Goal: Obtain resource: Obtain resource

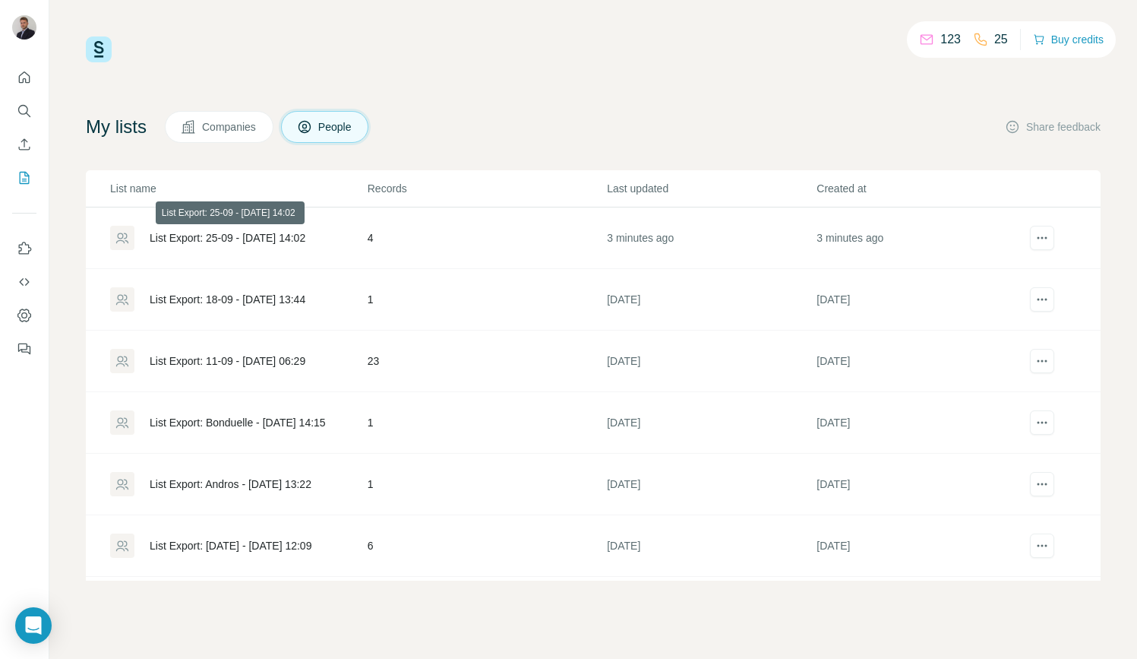
click at [239, 241] on div "List Export: 25-09 - [DATE] 14:02" at bounding box center [228, 237] width 156 height 15
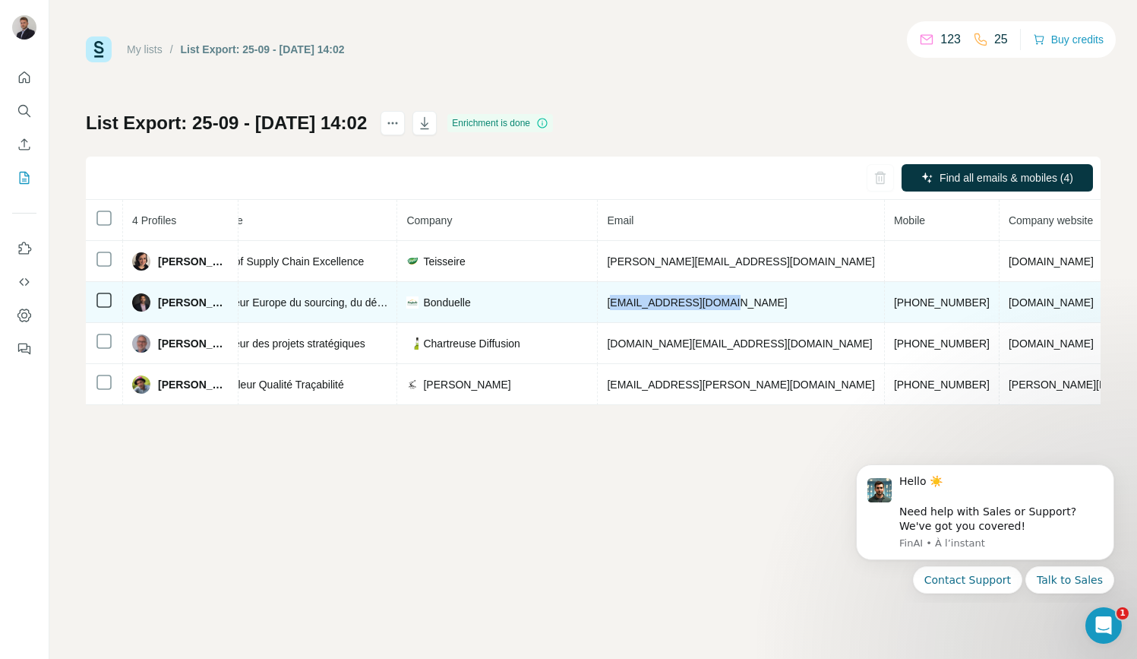
drag, startPoint x: 612, startPoint y: 301, endPoint x: 728, endPoint y: 302, distance: 115.5
click at [728, 302] on td "[EMAIL_ADDRESS][DOMAIN_NAME]" at bounding box center [741, 302] width 286 height 41
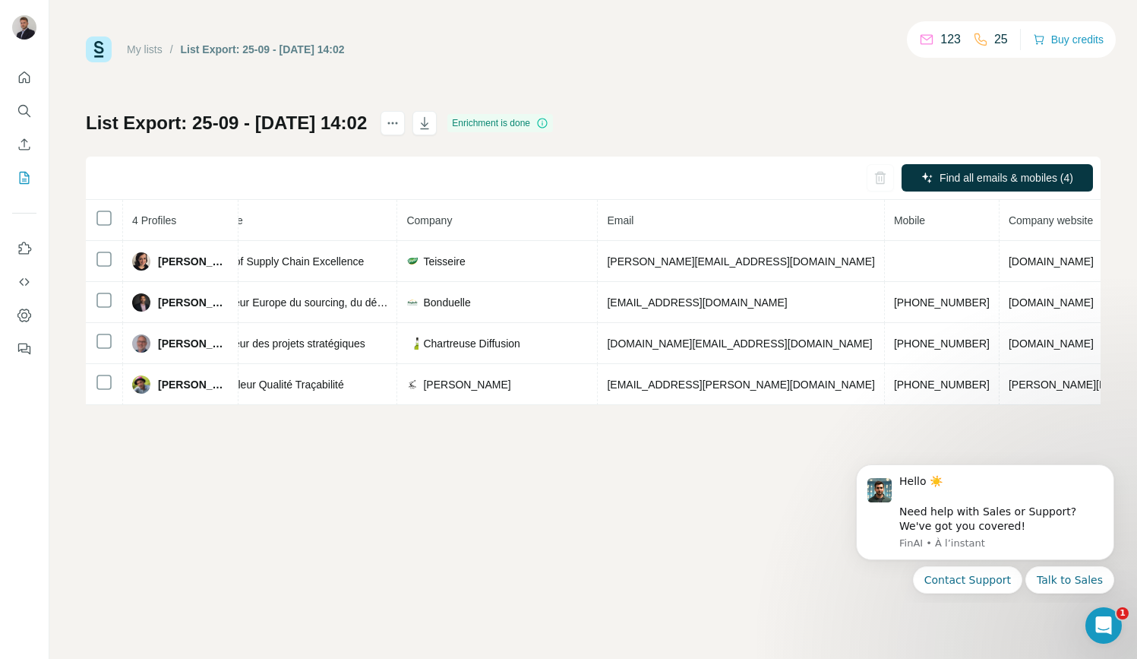
click at [668, 452] on div "My lists / List Export: 25-09 - [DATE] 14:02 123 25 Buy credits List Export: 25…" at bounding box center [593, 329] width 1088 height 659
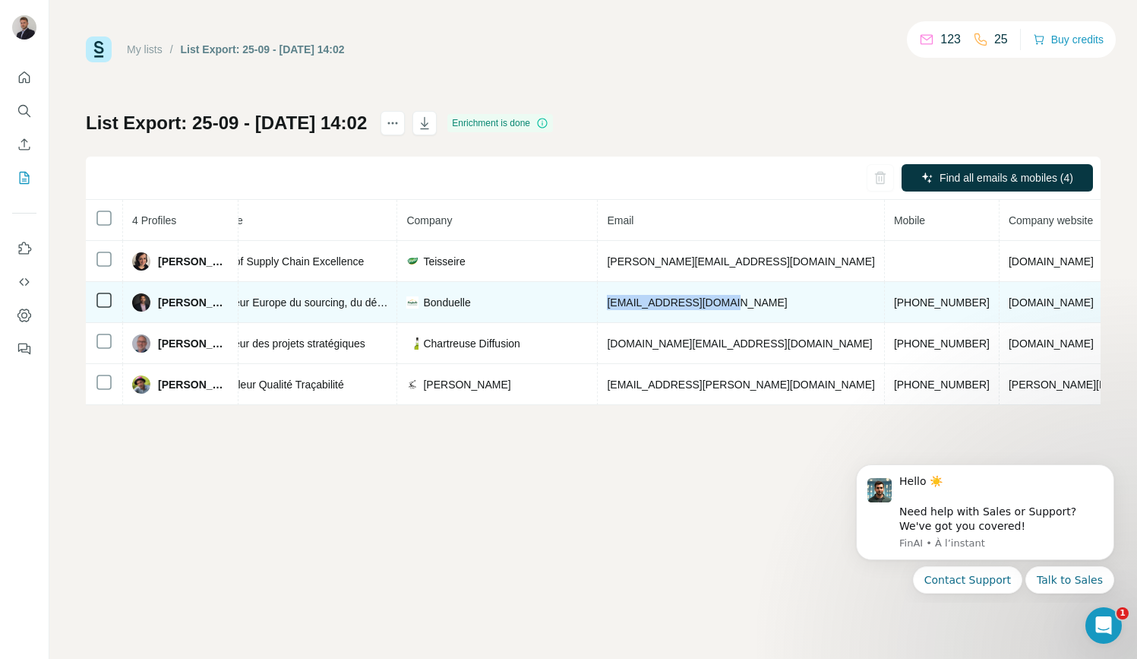
drag, startPoint x: 741, startPoint y: 301, endPoint x: 596, endPoint y: 301, distance: 145.1
click at [596, 301] on tr "[PERSON_NAME] Found LinkedIn Directeur Europe du sourcing, du développement des…" at bounding box center [622, 302] width 1515 height 41
copy tr "[EMAIL_ADDRESS][DOMAIN_NAME]"
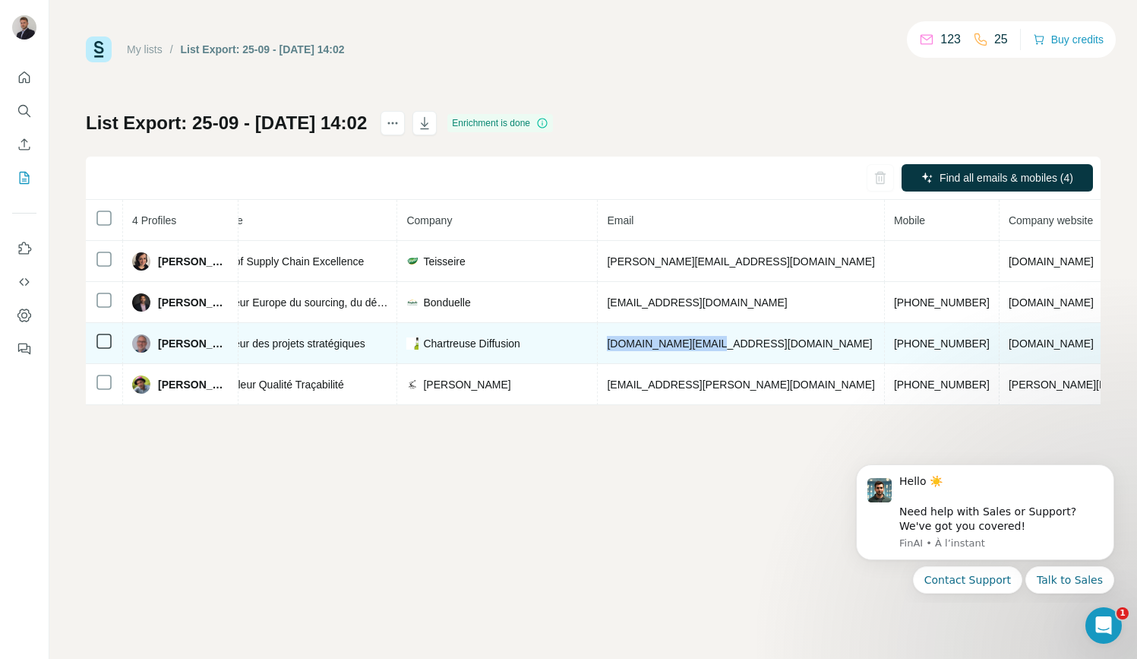
drag, startPoint x: 731, startPoint y: 339, endPoint x: 588, endPoint y: 339, distance: 142.8
click at [588, 339] on tr "[PERSON_NAME] Found LinkedIn Directeur des projets stratégiques Chartreuse Diff…" at bounding box center [622, 343] width 1515 height 41
copy tr "[DOMAIN_NAME][EMAIL_ADDRESS][DOMAIN_NAME]"
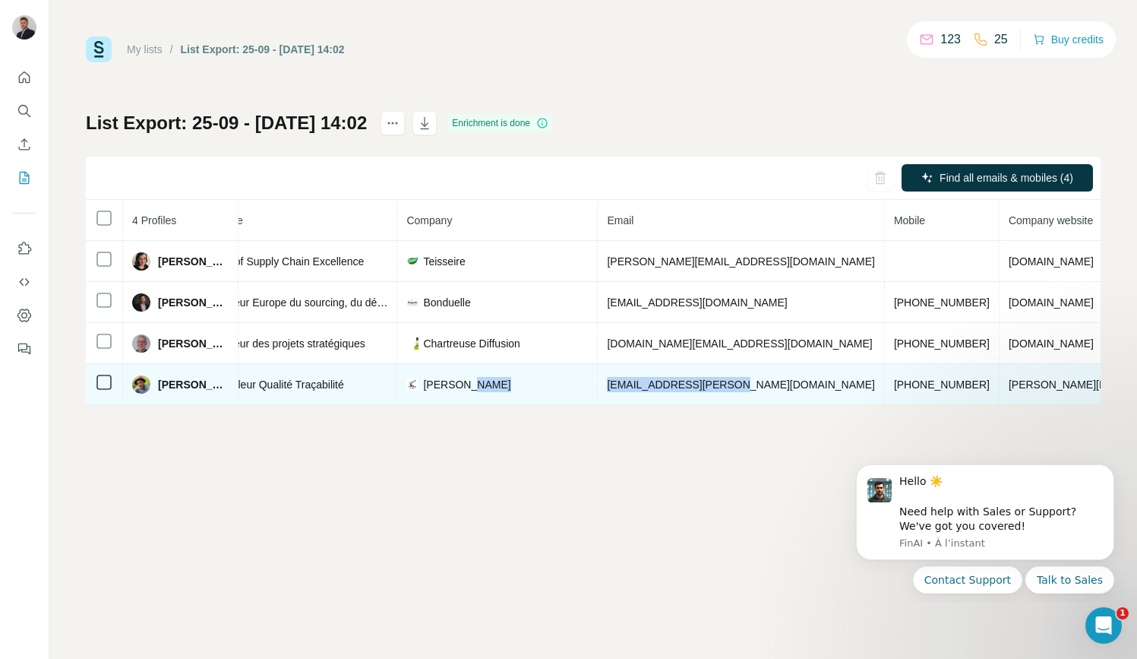
drag, startPoint x: 747, startPoint y: 382, endPoint x: 549, endPoint y: 382, distance: 197.5
click at [549, 382] on tr "[PERSON_NAME] Found LinkedIn Contrôleur Qualité Traçabilité Hennessy [EMAIL_ADD…" at bounding box center [622, 384] width 1515 height 41
copy tr "[EMAIL_ADDRESS][PERSON_NAME][DOMAIN_NAME]"
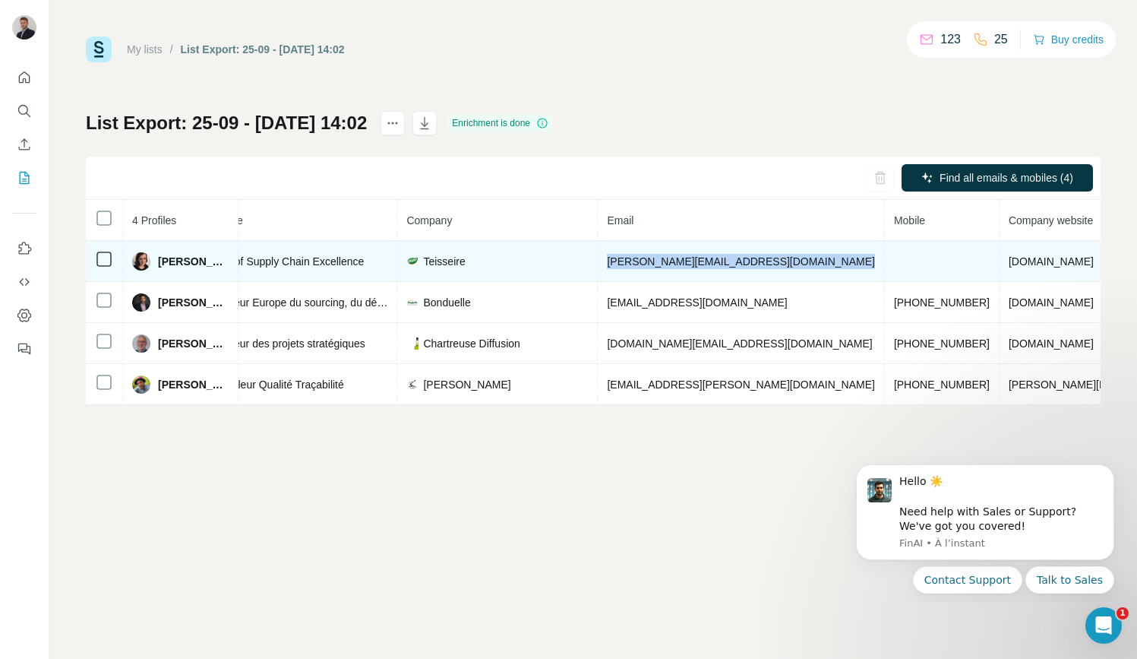
drag, startPoint x: 605, startPoint y: 261, endPoint x: 811, endPoint y: 260, distance: 205.9
click at [812, 260] on tr "[PERSON_NAME] Email found LinkedIn Head of Supply Chain Excellence Teisseire [E…" at bounding box center [622, 261] width 1515 height 41
copy span "[PERSON_NAME][EMAIL_ADDRESS][DOMAIN_NAME]"
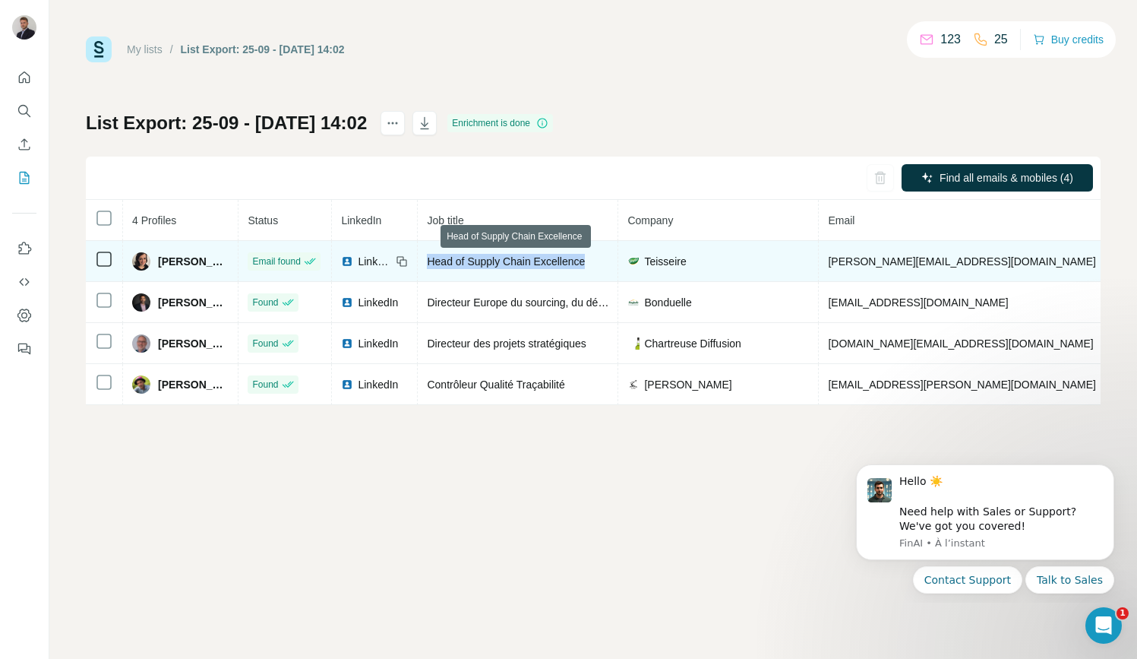
drag, startPoint x: 431, startPoint y: 264, endPoint x: 604, endPoint y: 264, distance: 172.4
click at [604, 264] on div "Head of Supply Chain Excellence" at bounding box center [518, 261] width 182 height 15
copy span "Head of Supply Chain Excellence"
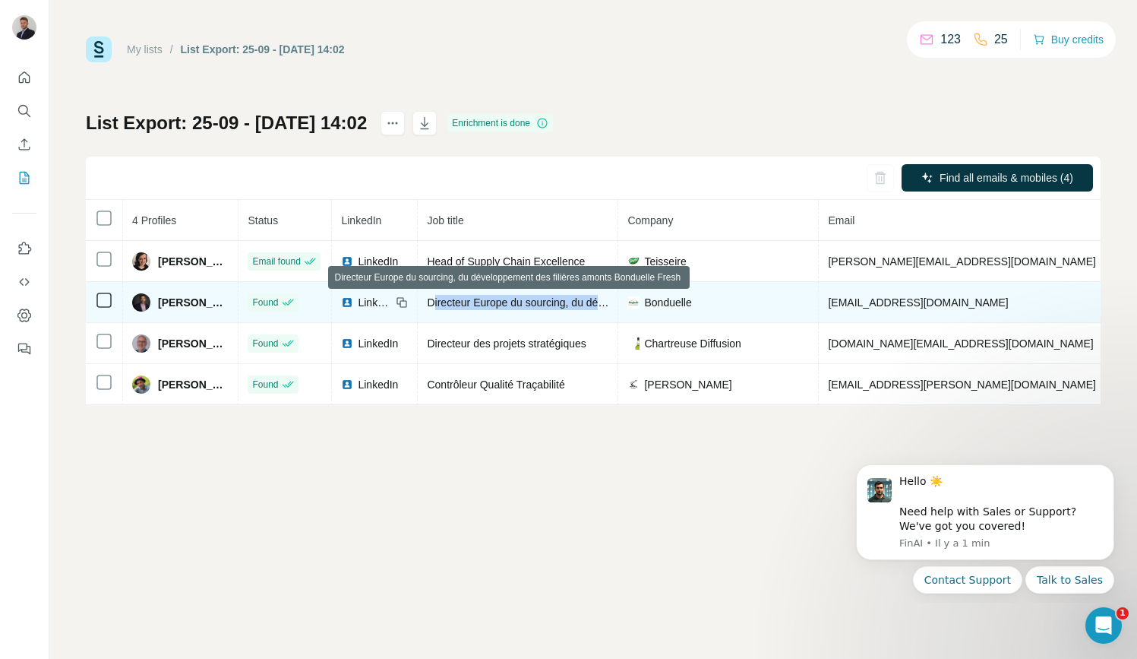
drag, startPoint x: 434, startPoint y: 300, endPoint x: 608, endPoint y: 299, distance: 174.0
click at [608, 299] on span "Directeur Europe du sourcing, du développement des filières amonts Bonduelle Fr…" at bounding box center [629, 302] width 404 height 12
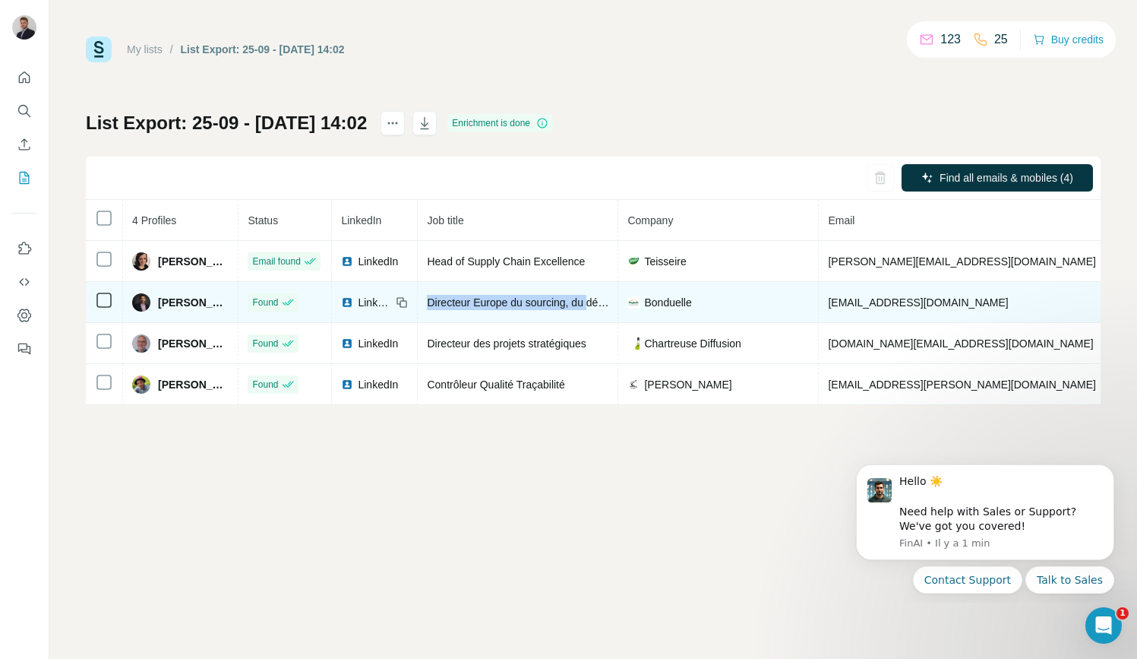
drag, startPoint x: 428, startPoint y: 302, endPoint x: 596, endPoint y: 305, distance: 167.2
click at [596, 305] on span "Directeur Europe du sourcing, du développement des filières amonts Bonduelle Fr…" at bounding box center [629, 302] width 404 height 12
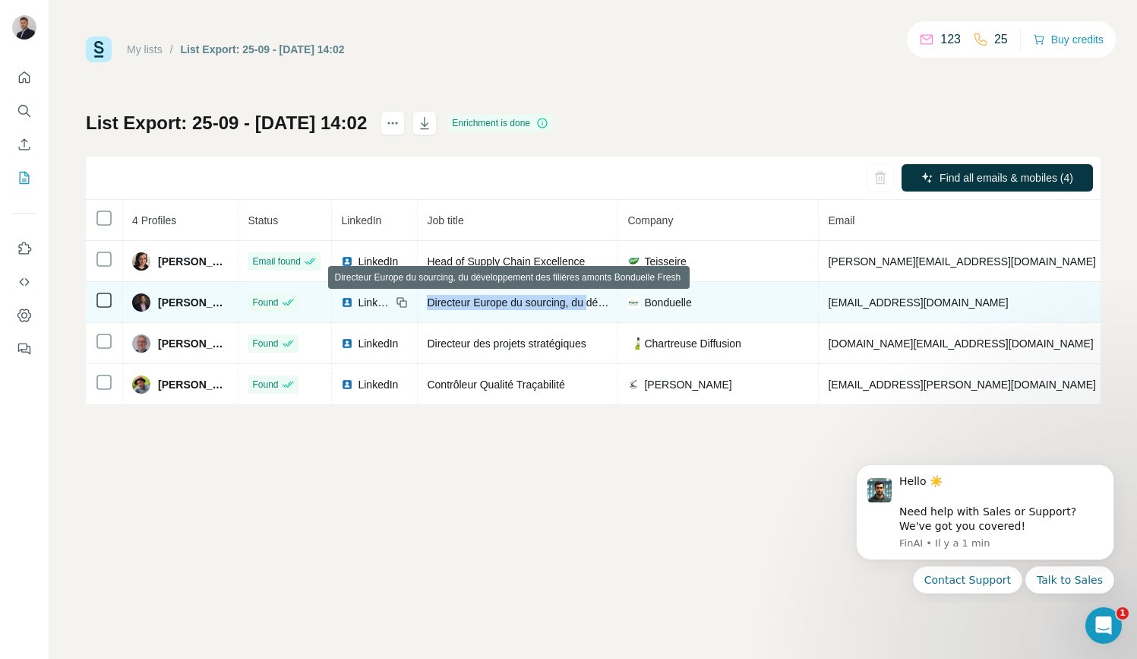
copy span "Directeur Europe du sourcing, du"
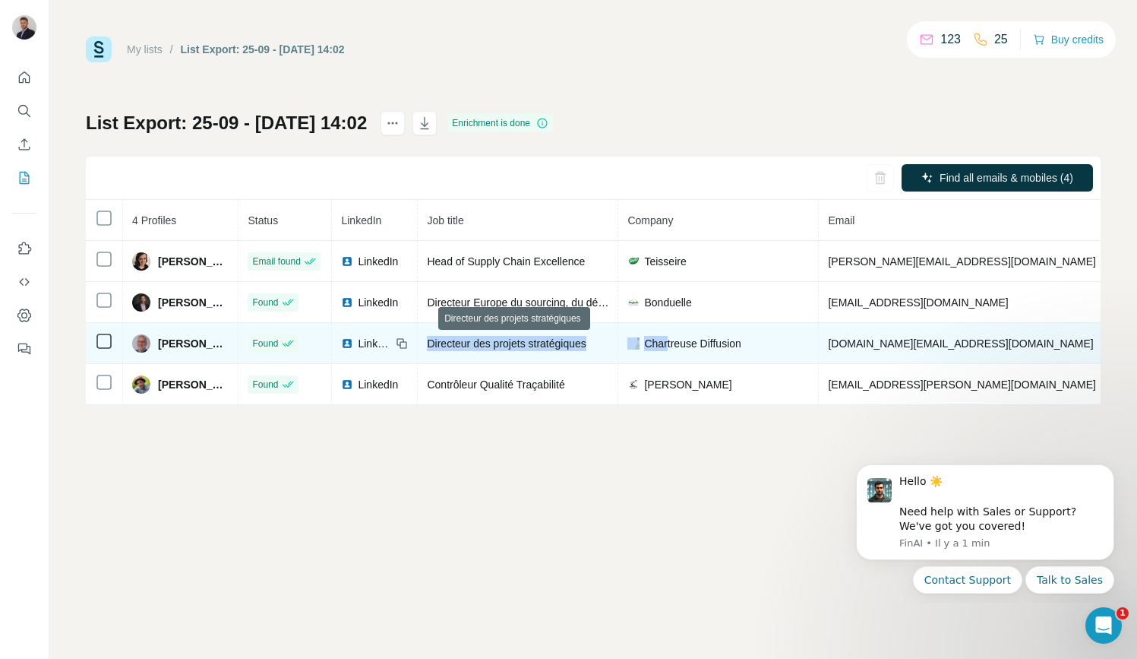
drag, startPoint x: 428, startPoint y: 343, endPoint x: 672, endPoint y: 343, distance: 243.8
click at [672, 343] on tr "[PERSON_NAME] Found LinkedIn Directeur des projets stratégiques Chartreuse Diff…" at bounding box center [843, 343] width 1515 height 41
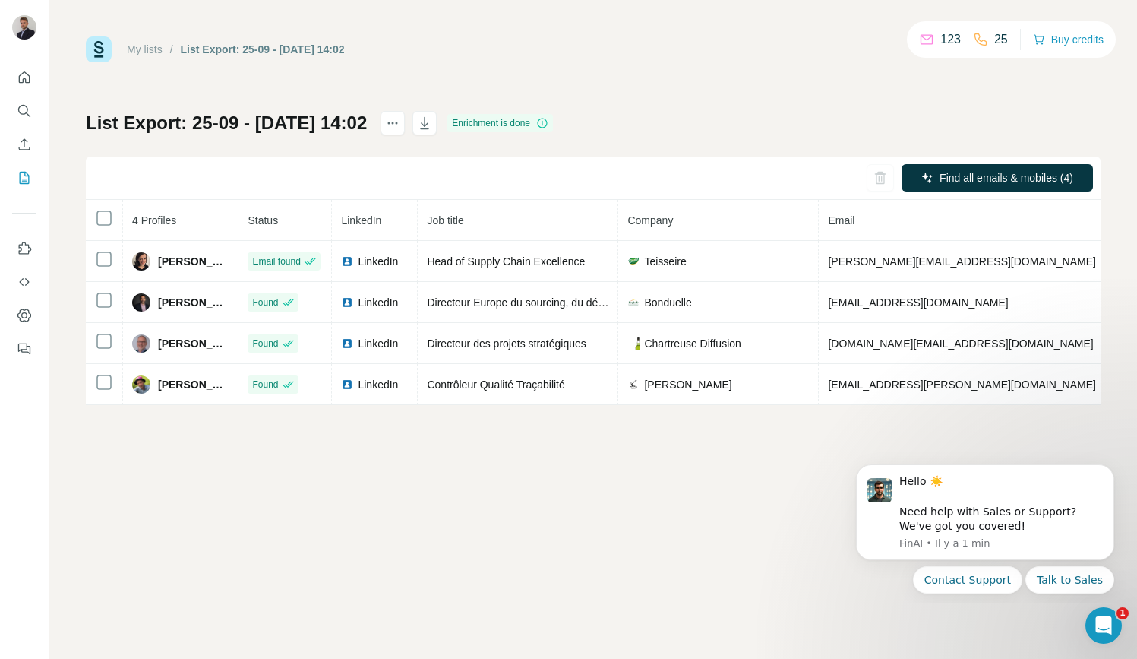
click at [597, 428] on div "My lists / List Export: 25-09 - [DATE] 14:02 123 25 Buy credits List Export: 25…" at bounding box center [593, 329] width 1088 height 659
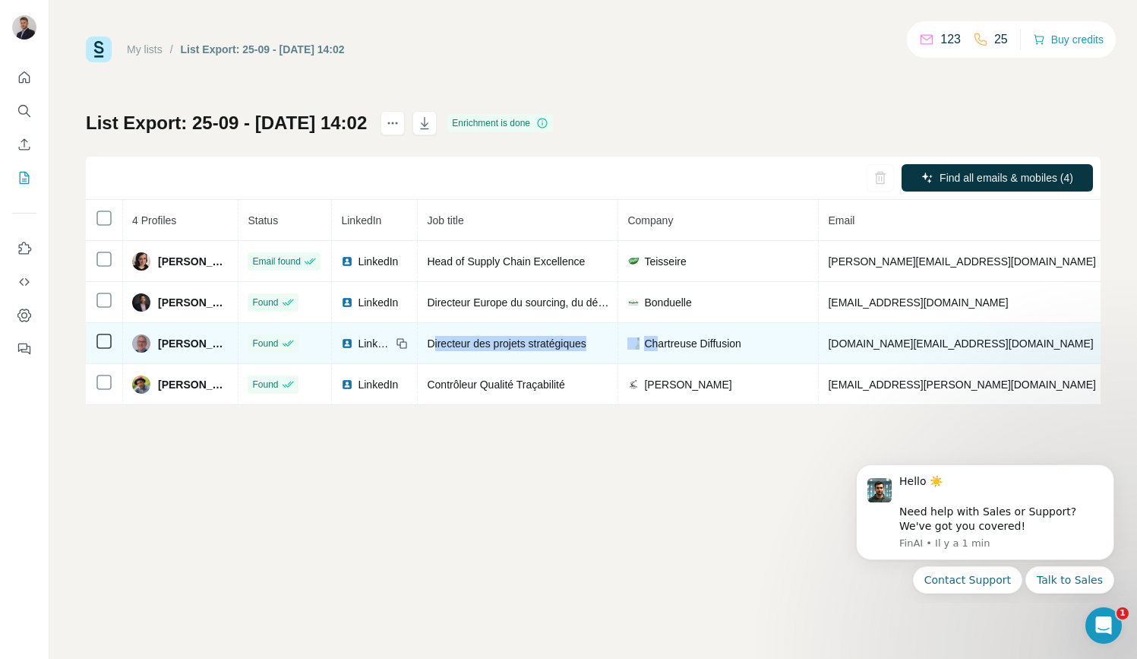
drag, startPoint x: 434, startPoint y: 343, endPoint x: 657, endPoint y: 343, distance: 223.3
click at [657, 343] on tr "[PERSON_NAME] Found LinkedIn Directeur des projets stratégiques Chartreuse Diff…" at bounding box center [843, 343] width 1515 height 41
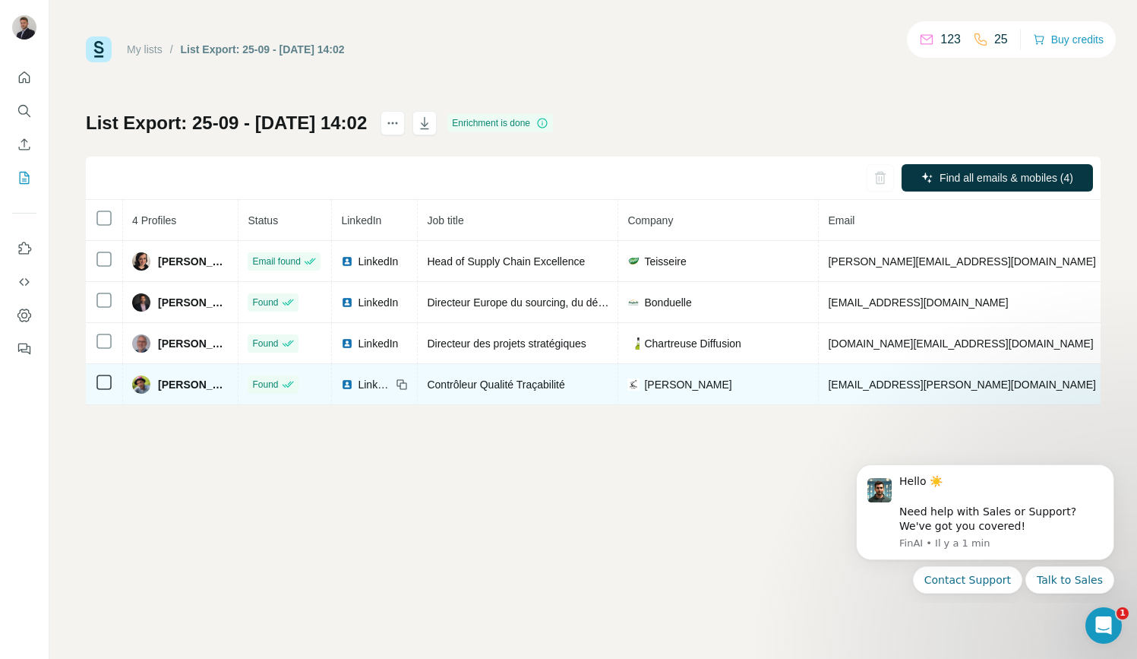
click at [576, 403] on td "Contrôleur Qualité Traçabilité" at bounding box center [518, 384] width 201 height 41
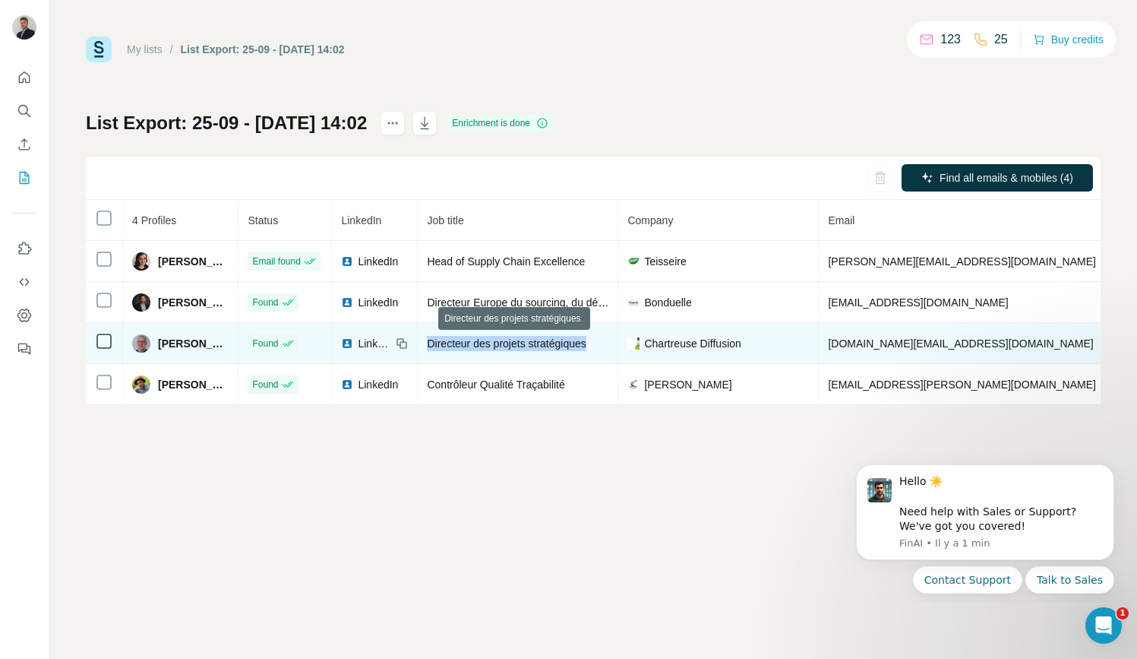
drag, startPoint x: 429, startPoint y: 341, endPoint x: 597, endPoint y: 340, distance: 167.9
click at [586, 340] on span "Directeur des projets stratégiques" at bounding box center [506, 343] width 159 height 12
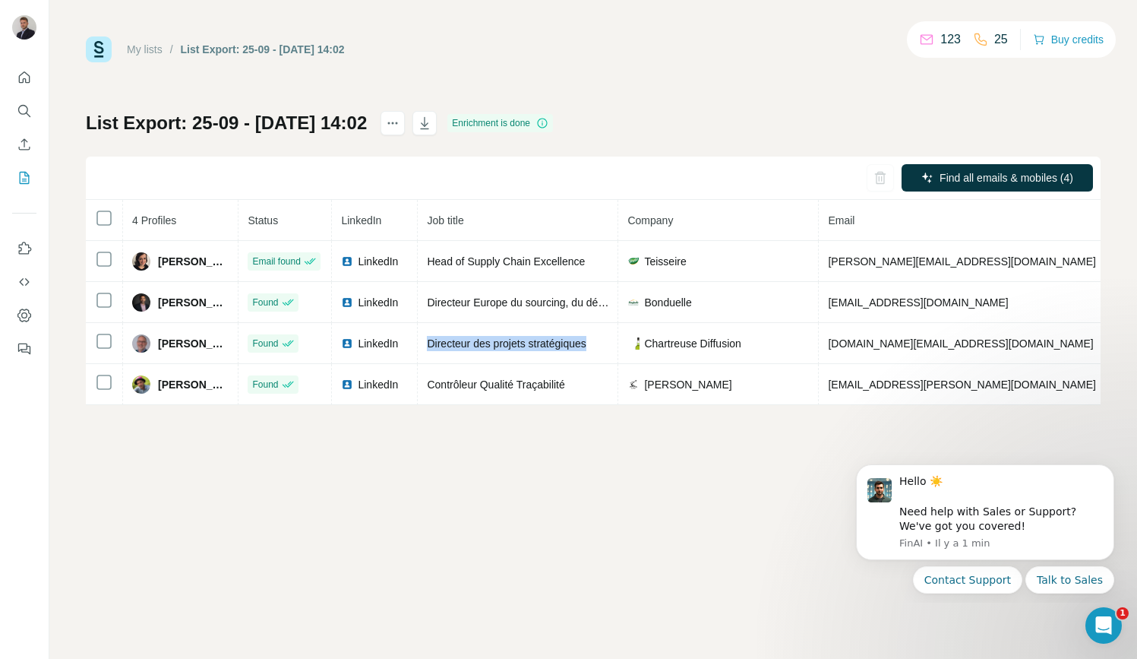
copy span "Directeur des projets stratégiques"
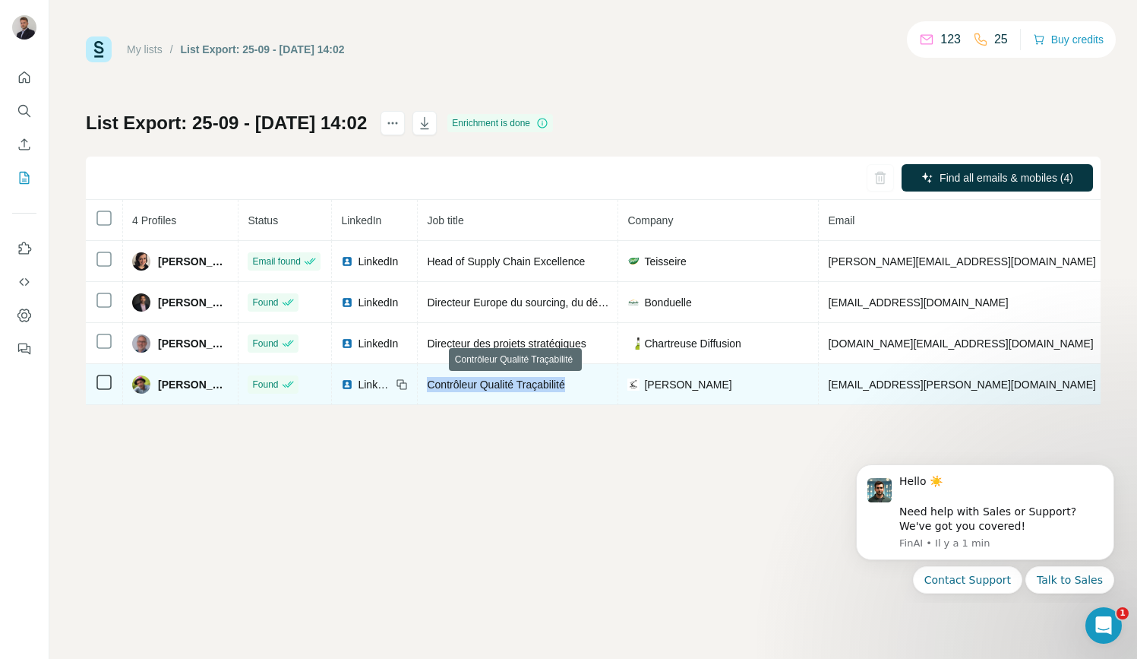
drag, startPoint x: 429, startPoint y: 383, endPoint x: 578, endPoint y: 380, distance: 148.9
click at [578, 380] on div "Contrôleur Qualité Traçabilité" at bounding box center [518, 384] width 182 height 15
copy span "Contrôleur Qualité Traçabilité"
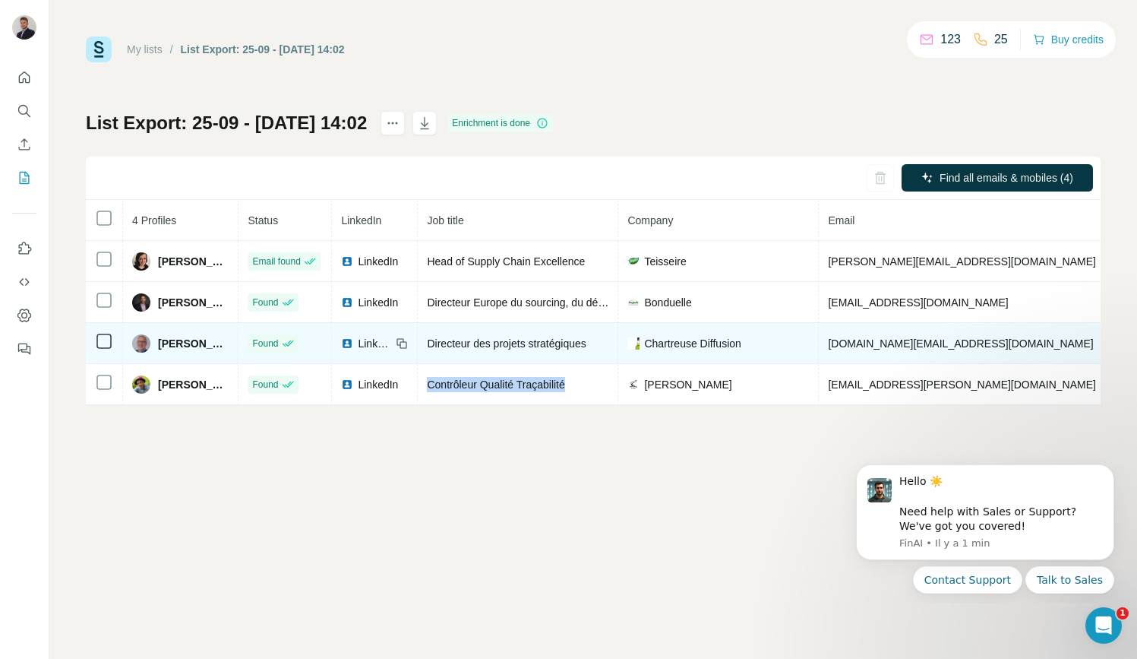
scroll to position [0, 221]
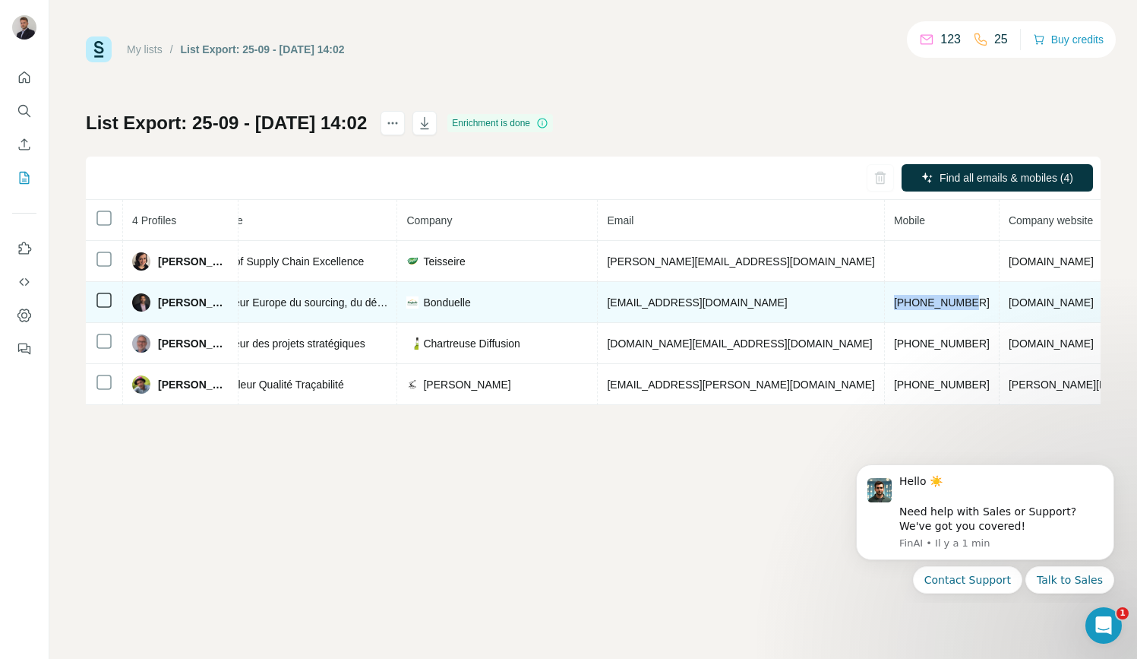
drag, startPoint x: 776, startPoint y: 302, endPoint x: 861, endPoint y: 303, distance: 85.1
click at [885, 303] on td "[PHONE_NUMBER]" at bounding box center [942, 302] width 115 height 41
copy span "[PHONE_NUMBER]"
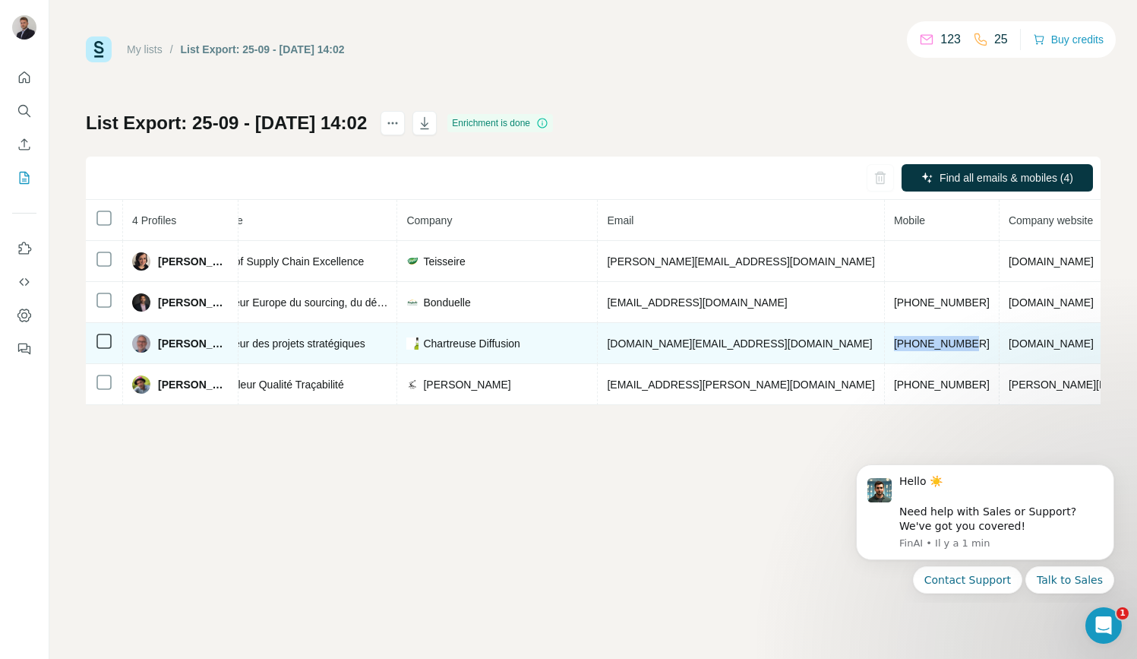
drag, startPoint x: 861, startPoint y: 340, endPoint x: 779, endPoint y: 340, distance: 81.3
click at [885, 340] on td "[PHONE_NUMBER]" at bounding box center [942, 343] width 115 height 41
copy span "[PHONE_NUMBER]"
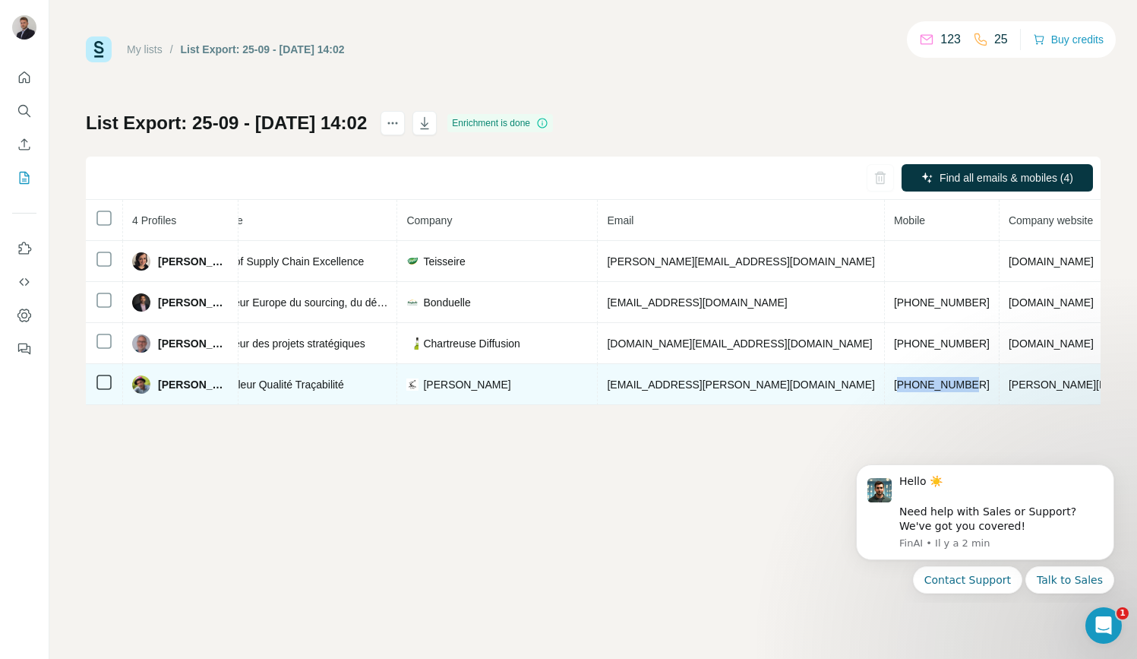
drag, startPoint x: 784, startPoint y: 383, endPoint x: 867, endPoint y: 383, distance: 82.8
click at [885, 383] on td "[PHONE_NUMBER]" at bounding box center [942, 384] width 115 height 41
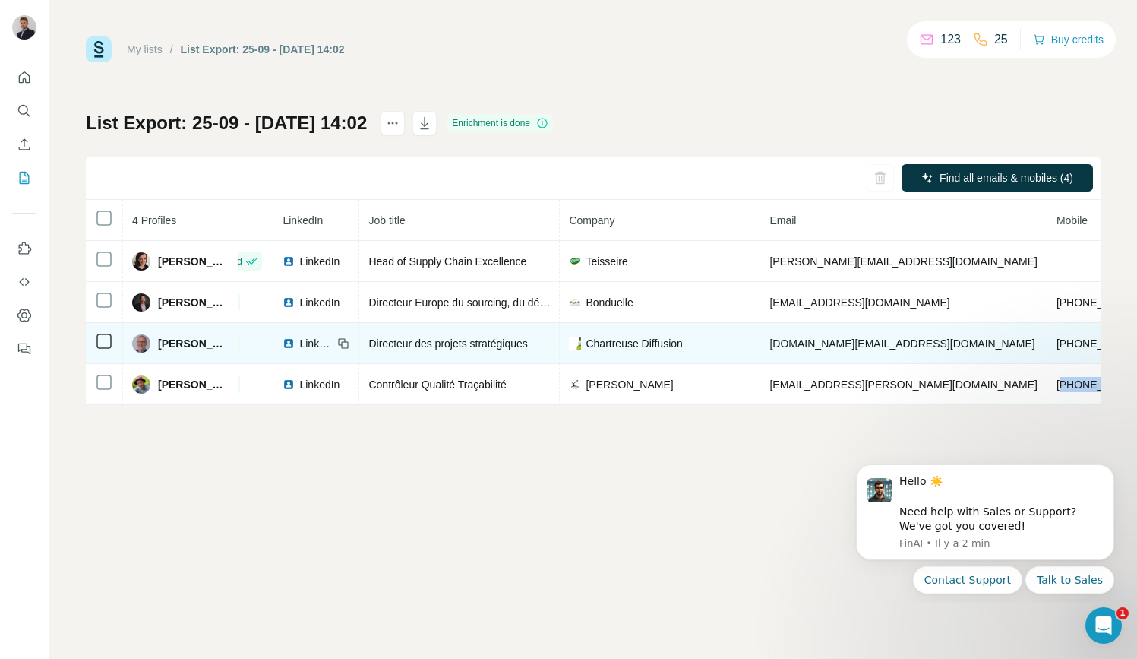
scroll to position [0, 0]
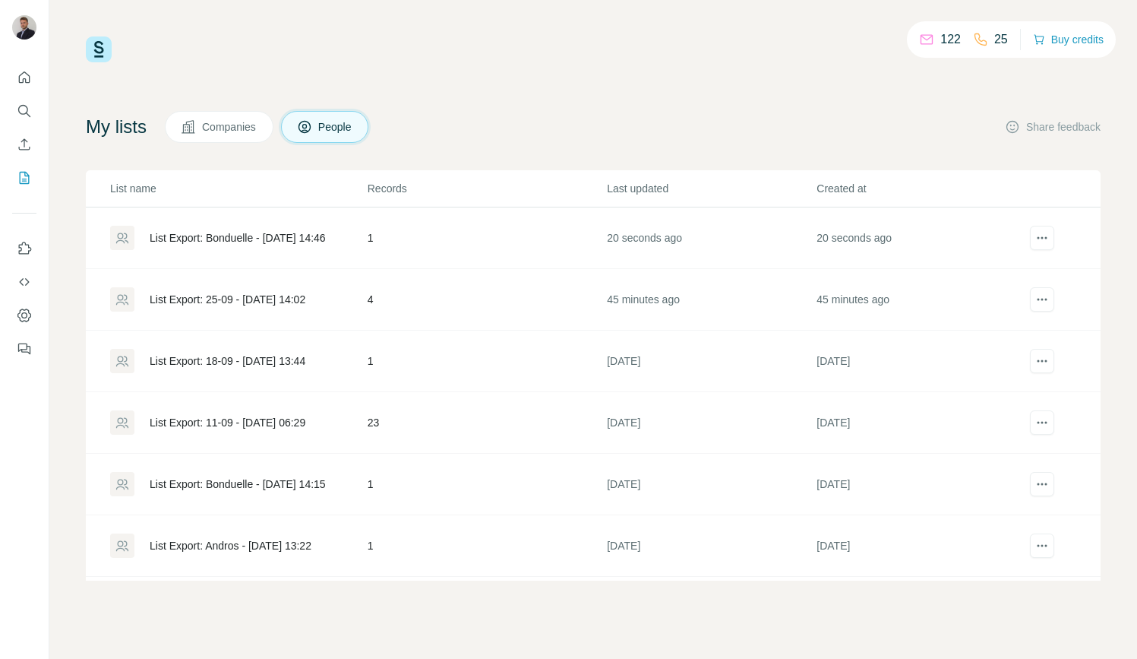
click at [261, 242] on div "List Export: Bonduelle - 25/09/2025 14:46" at bounding box center [238, 237] width 176 height 15
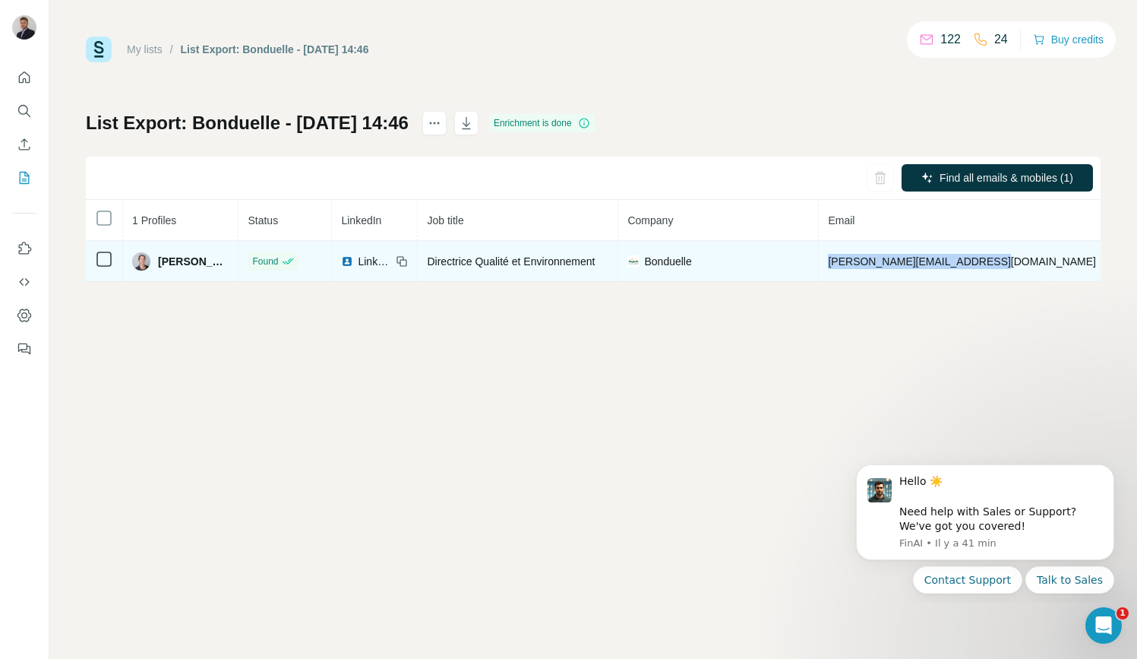
drag, startPoint x: 825, startPoint y: 261, endPoint x: 981, endPoint y: 264, distance: 156.5
click at [981, 264] on td "cecile.michaud@bonduelle.com" at bounding box center [962, 261] width 286 height 41
copy span "cecile.michaud@bonduelle.com"
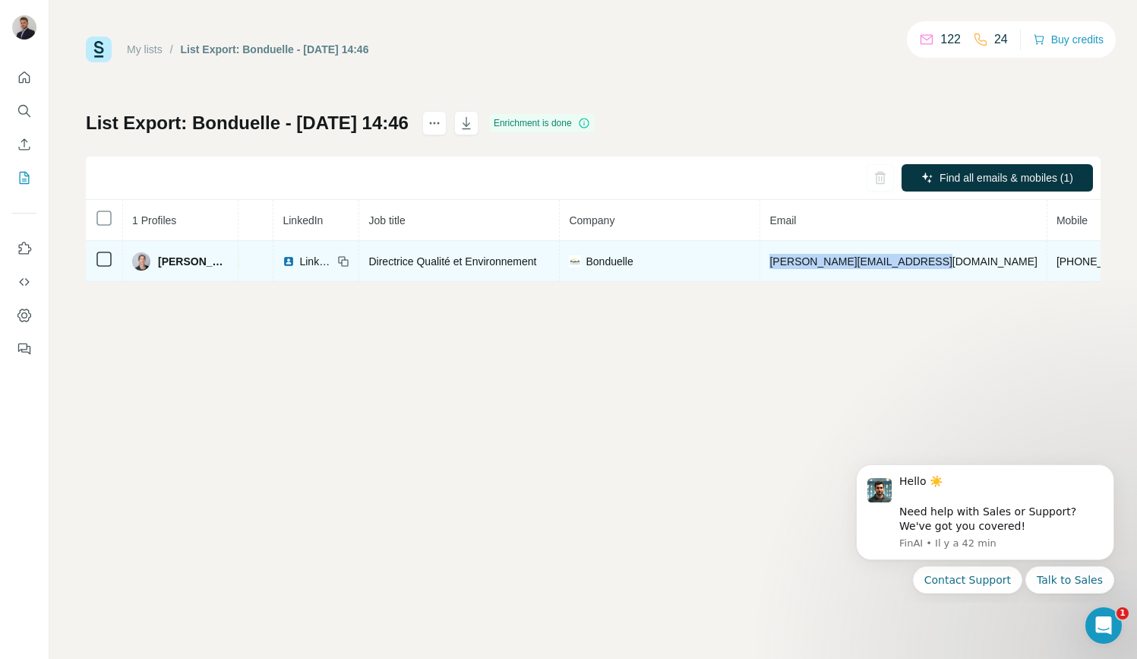
scroll to position [0, 62]
drag, startPoint x: 1018, startPoint y: 260, endPoint x: 914, endPoint y: 260, distance: 104.1
click at [914, 260] on tr "Cécile MICHAUD Found LinkedIn Directrice Qualité et Environnement Bonduelle cec…" at bounding box center [737, 261] width 1427 height 41
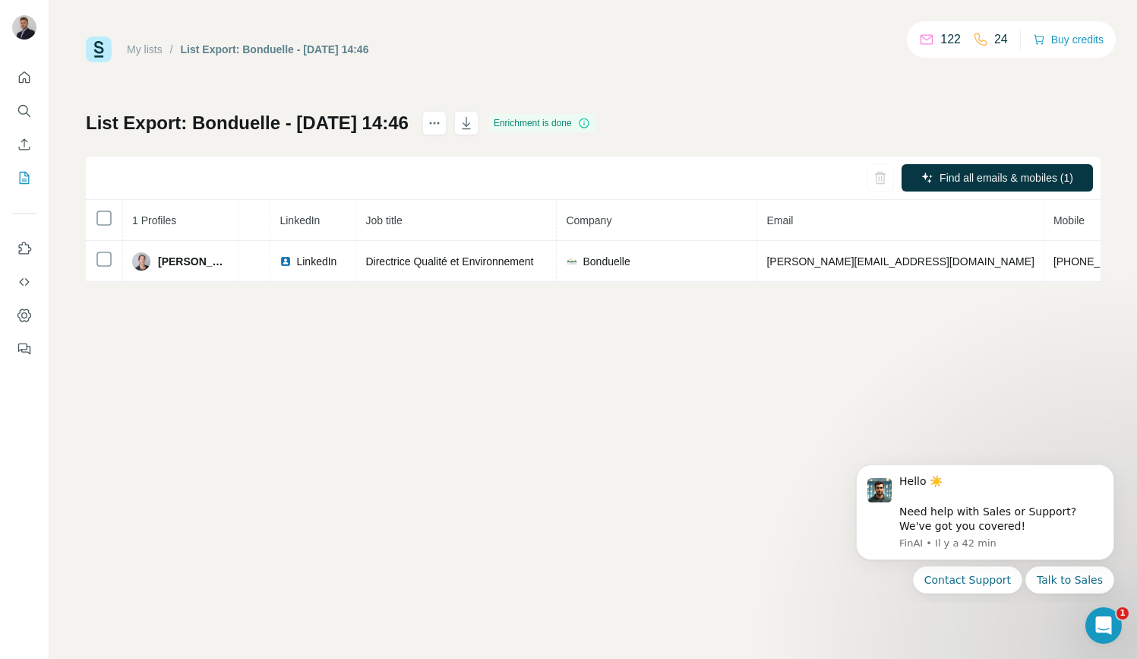
click at [966, 311] on div "My lists / List Export: Bonduelle - 25/09/2025 14:46 122 24 Buy credits List Ex…" at bounding box center [593, 329] width 1088 height 659
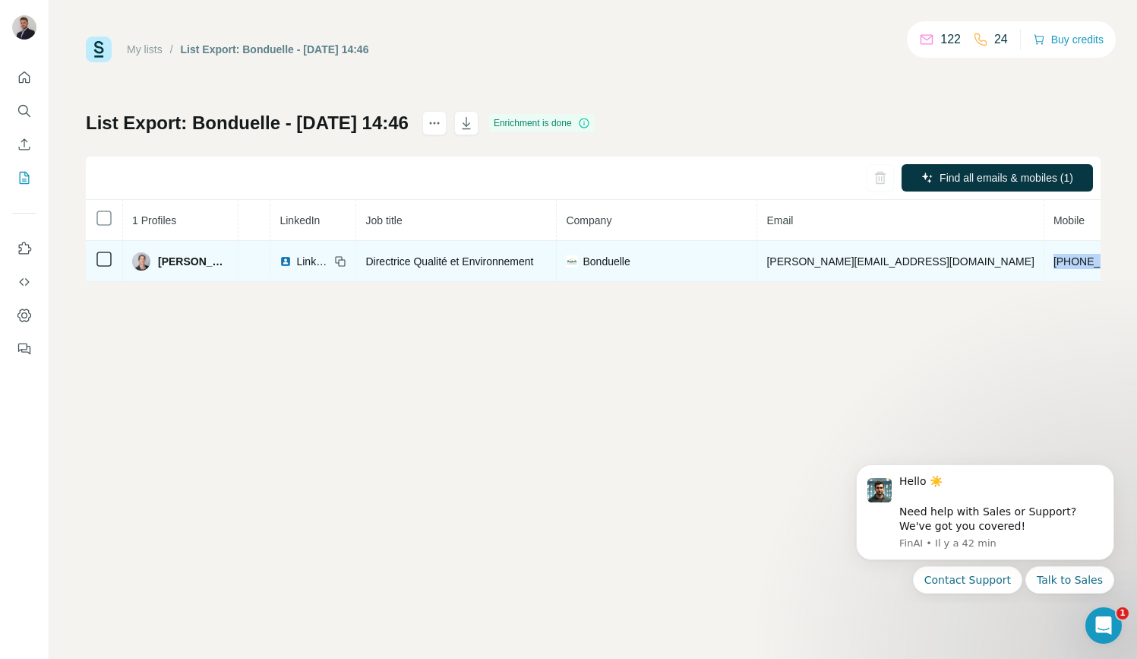
drag, startPoint x: 943, startPoint y: 259, endPoint x: 1016, endPoint y: 259, distance: 72.9
click at [1045, 259] on td "+33619184611" at bounding box center [1102, 261] width 115 height 41
copy span "+33619184611"
